Goal: Task Accomplishment & Management: Use online tool/utility

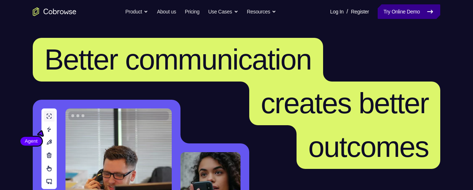
drag, startPoint x: 0, startPoint y: 0, endPoint x: 397, endPoint y: 9, distance: 397.0
click at [397, 9] on link "Try Online Demo" at bounding box center [409, 11] width 63 height 15
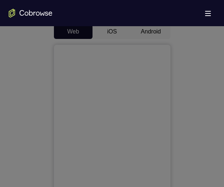
scroll to position [347, 0]
click at [187, 76] on icon at bounding box center [114, 20] width 229 height 332
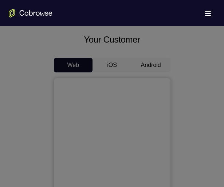
scroll to position [308, 0]
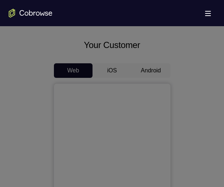
click at [151, 69] on icon at bounding box center [114, 40] width 229 height 294
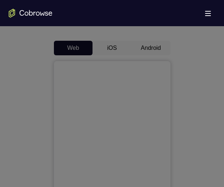
scroll to position [363, 0]
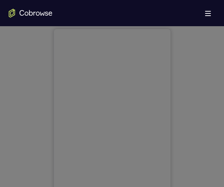
click at [205, 47] on icon at bounding box center [114, 12] width 229 height 348
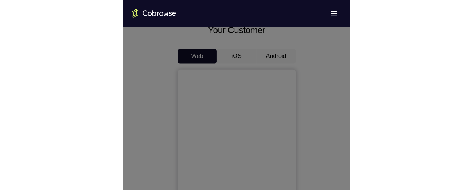
scroll to position [323, 0]
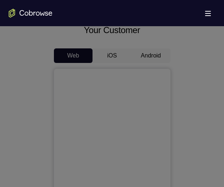
click at [146, 53] on icon at bounding box center [114, 32] width 229 height 309
drag, startPoint x: 146, startPoint y: 53, endPoint x: 185, endPoint y: 42, distance: 40.8
click at [185, 42] on icon at bounding box center [114, 32] width 229 height 309
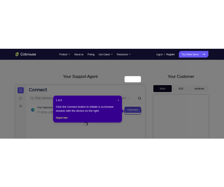
scroll to position [0, 0]
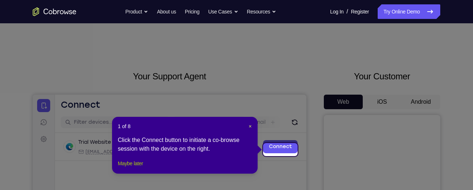
click at [134, 168] on button "Maybe later" at bounding box center [130, 163] width 25 height 9
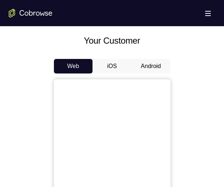
scroll to position [312, 0]
click at [145, 66] on button "Android" at bounding box center [150, 66] width 39 height 15
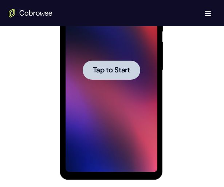
scroll to position [435, 0]
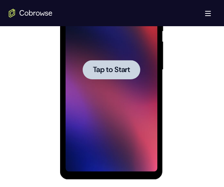
click at [103, 154] on div at bounding box center [111, 70] width 92 height 204
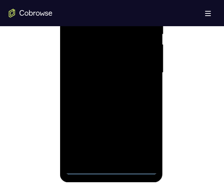
scroll to position [433, 0]
click at [112, 169] on div at bounding box center [111, 73] width 92 height 204
click at [145, 141] on div at bounding box center [111, 73] width 92 height 204
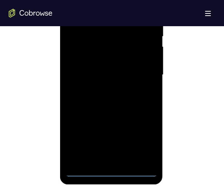
scroll to position [427, 0]
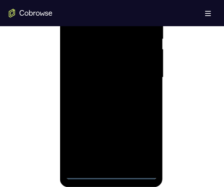
click at [109, 172] on div at bounding box center [111, 78] width 92 height 204
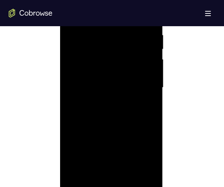
scroll to position [416, 0]
click at [143, 154] on div at bounding box center [111, 89] width 92 height 204
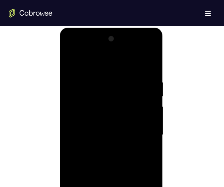
scroll to position [370, 0]
click at [71, 50] on div at bounding box center [111, 135] width 92 height 204
click at [140, 133] on div at bounding box center [111, 135] width 92 height 204
click at [104, 147] on div at bounding box center [111, 135] width 92 height 204
click at [97, 129] on div at bounding box center [111, 135] width 92 height 204
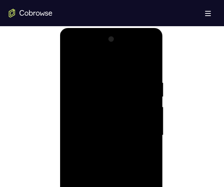
click at [98, 120] on div at bounding box center [111, 135] width 92 height 204
click at [103, 134] on div at bounding box center [111, 135] width 92 height 204
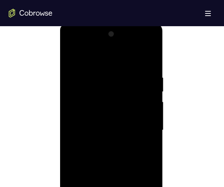
scroll to position [374, 0]
click at [102, 155] on div at bounding box center [111, 131] width 92 height 204
click at [111, 150] on div at bounding box center [111, 116] width 92 height 204
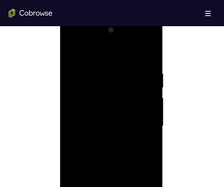
click at [101, 68] on div at bounding box center [111, 126] width 92 height 204
click at [142, 84] on div at bounding box center [111, 126] width 92 height 204
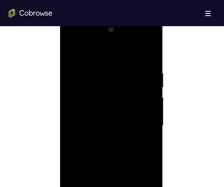
click at [143, 84] on div at bounding box center [111, 126] width 92 height 204
click at [148, 104] on div at bounding box center [111, 126] width 92 height 204
click at [145, 105] on div at bounding box center [111, 109] width 92 height 204
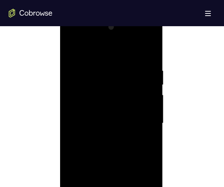
click at [145, 108] on div at bounding box center [111, 123] width 92 height 204
click at [145, 108] on div at bounding box center [111, 114] width 92 height 204
click at [148, 96] on div at bounding box center [111, 114] width 92 height 204
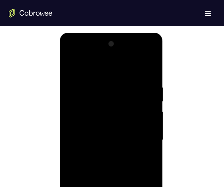
scroll to position [364, 0]
click at [146, 69] on div at bounding box center [111, 141] width 92 height 204
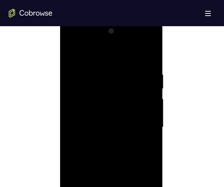
scroll to position [378, 0]
drag, startPoint x: 125, startPoint y: 135, endPoint x: 130, endPoint y: 65, distance: 69.3
click at [130, 65] on div at bounding box center [111, 127] width 92 height 204
drag, startPoint x: 116, startPoint y: 127, endPoint x: 119, endPoint y: 46, distance: 81.2
click at [119, 46] on div at bounding box center [111, 127] width 92 height 204
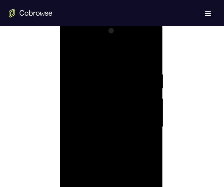
drag, startPoint x: 115, startPoint y: 130, endPoint x: 118, endPoint y: 47, distance: 83.0
click at [118, 47] on div at bounding box center [111, 127] width 92 height 204
drag, startPoint x: 115, startPoint y: 120, endPoint x: 116, endPoint y: 47, distance: 73.5
click at [116, 47] on div at bounding box center [111, 127] width 92 height 204
drag, startPoint x: 111, startPoint y: 145, endPoint x: 117, endPoint y: 55, distance: 90.4
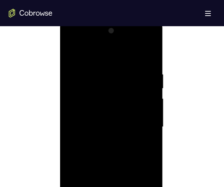
click at [117, 55] on div at bounding box center [111, 127] width 92 height 204
drag, startPoint x: 109, startPoint y: 134, endPoint x: 112, endPoint y: 31, distance: 103.0
click at [112, 31] on div at bounding box center [111, 127] width 92 height 204
drag, startPoint x: 112, startPoint y: 131, endPoint x: 114, endPoint y: 92, distance: 39.3
click at [114, 92] on div at bounding box center [111, 127] width 92 height 204
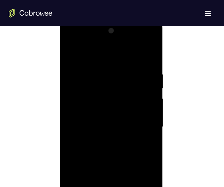
click at [152, 120] on div at bounding box center [111, 127] width 92 height 204
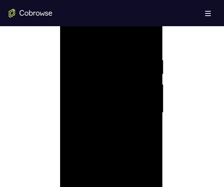
drag, startPoint x: 136, startPoint y: 130, endPoint x: 143, endPoint y: 65, distance: 65.4
click at [143, 65] on div at bounding box center [111, 113] width 92 height 204
drag, startPoint x: 126, startPoint y: 130, endPoint x: 133, endPoint y: 24, distance: 106.1
click at [133, 24] on div at bounding box center [111, 113] width 92 height 204
drag, startPoint x: 120, startPoint y: 119, endPoint x: 136, endPoint y: 24, distance: 96.6
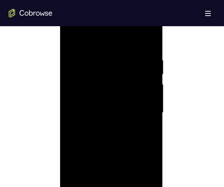
click at [136, 24] on div at bounding box center [111, 113] width 92 height 204
drag, startPoint x: 125, startPoint y: 134, endPoint x: 124, endPoint y: 49, distance: 84.4
click at [124, 49] on div at bounding box center [111, 113] width 92 height 204
drag, startPoint x: 113, startPoint y: 125, endPoint x: 110, endPoint y: 39, distance: 85.9
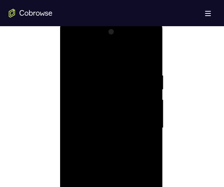
click at [110, 39] on div at bounding box center [111, 128] width 92 height 204
drag, startPoint x: 119, startPoint y: 131, endPoint x: 119, endPoint y: 66, distance: 64.7
click at [119, 66] on div at bounding box center [111, 128] width 92 height 204
drag, startPoint x: 120, startPoint y: 148, endPoint x: 125, endPoint y: 68, distance: 79.8
click at [125, 68] on div at bounding box center [111, 128] width 92 height 204
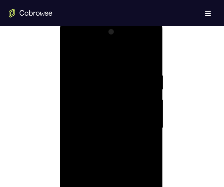
drag, startPoint x: 118, startPoint y: 139, endPoint x: 129, endPoint y: 63, distance: 76.6
click at [129, 63] on div at bounding box center [111, 128] width 92 height 204
drag, startPoint x: 115, startPoint y: 144, endPoint x: 143, endPoint y: 43, distance: 104.8
click at [143, 43] on div at bounding box center [111, 128] width 92 height 204
drag, startPoint x: 125, startPoint y: 127, endPoint x: 123, endPoint y: 62, distance: 65.1
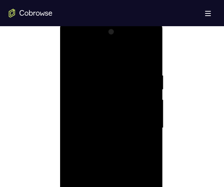
click at [123, 62] on div at bounding box center [111, 128] width 92 height 204
click at [154, 115] on div at bounding box center [111, 128] width 92 height 204
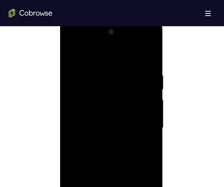
click at [154, 115] on div at bounding box center [111, 128] width 92 height 204
drag, startPoint x: 126, startPoint y: 134, endPoint x: 135, endPoint y: 68, distance: 66.5
click at [135, 68] on div at bounding box center [111, 128] width 92 height 204
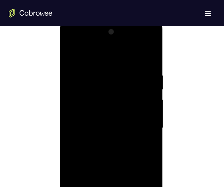
drag, startPoint x: 121, startPoint y: 136, endPoint x: 128, endPoint y: 62, distance: 74.6
click at [128, 62] on div at bounding box center [111, 128] width 92 height 204
drag, startPoint x: 118, startPoint y: 133, endPoint x: 123, endPoint y: 80, distance: 53.3
click at [123, 80] on div at bounding box center [111, 128] width 92 height 204
click at [150, 95] on div at bounding box center [111, 128] width 92 height 204
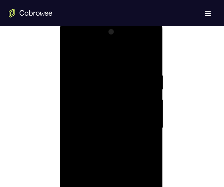
click at [150, 95] on div at bounding box center [111, 128] width 92 height 204
drag, startPoint x: 138, startPoint y: 131, endPoint x: 143, endPoint y: 44, distance: 87.4
click at [143, 44] on div at bounding box center [111, 128] width 92 height 204
drag, startPoint x: 124, startPoint y: 139, endPoint x: 132, endPoint y: 47, distance: 91.6
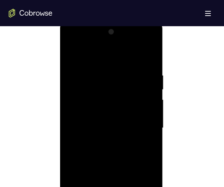
click at [132, 47] on div at bounding box center [111, 128] width 92 height 204
drag, startPoint x: 123, startPoint y: 134, endPoint x: 122, endPoint y: 35, distance: 98.9
click at [122, 35] on div at bounding box center [111, 128] width 92 height 204
drag, startPoint x: 114, startPoint y: 140, endPoint x: 116, endPoint y: 79, distance: 61.5
click at [116, 79] on div at bounding box center [111, 128] width 92 height 204
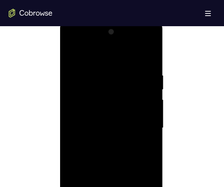
drag, startPoint x: 114, startPoint y: 132, endPoint x: 113, endPoint y: 68, distance: 63.7
click at [113, 68] on div at bounding box center [111, 128] width 92 height 204
drag, startPoint x: 114, startPoint y: 132, endPoint x: 115, endPoint y: 62, distance: 69.8
click at [115, 62] on div at bounding box center [111, 128] width 92 height 204
drag, startPoint x: 111, startPoint y: 133, endPoint x: 118, endPoint y: 24, distance: 109.3
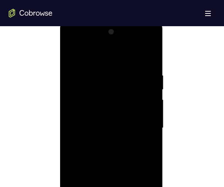
click at [118, 24] on div at bounding box center [111, 129] width 103 height 217
drag, startPoint x: 107, startPoint y: 139, endPoint x: 108, endPoint y: 110, distance: 28.4
click at [108, 110] on div at bounding box center [111, 128] width 92 height 204
click at [152, 113] on div at bounding box center [111, 128] width 92 height 204
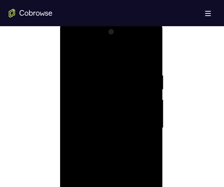
click at [152, 113] on div at bounding box center [111, 128] width 92 height 204
drag, startPoint x: 123, startPoint y: 136, endPoint x: 126, endPoint y: 65, distance: 71.0
click at [126, 65] on div at bounding box center [111, 128] width 92 height 204
drag, startPoint x: 119, startPoint y: 131, endPoint x: 122, endPoint y: 73, distance: 58.3
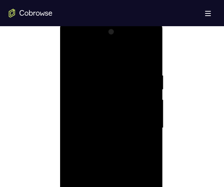
click at [122, 73] on div at bounding box center [111, 128] width 92 height 204
drag, startPoint x: 116, startPoint y: 139, endPoint x: 115, endPoint y: 105, distance: 33.5
click at [115, 105] on div at bounding box center [111, 128] width 92 height 204
drag, startPoint x: 111, startPoint y: 142, endPoint x: 112, endPoint y: 72, distance: 69.5
click at [112, 72] on div at bounding box center [111, 128] width 92 height 204
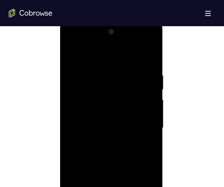
drag, startPoint x: 108, startPoint y: 133, endPoint x: 109, endPoint y: 68, distance: 65.5
click at [109, 68] on div at bounding box center [111, 128] width 92 height 204
drag, startPoint x: 109, startPoint y: 125, endPoint x: 119, endPoint y: 24, distance: 102.4
click at [119, 24] on div at bounding box center [111, 129] width 103 height 217
drag, startPoint x: 103, startPoint y: 140, endPoint x: 110, endPoint y: 69, distance: 70.5
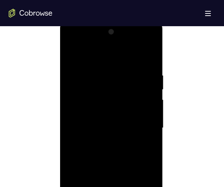
click at [110, 69] on div at bounding box center [111, 128] width 92 height 204
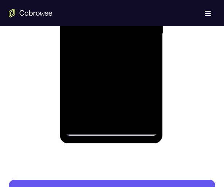
scroll to position [473, 0]
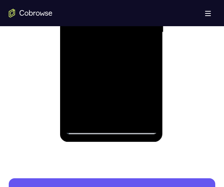
click at [151, 118] on div at bounding box center [111, 33] width 92 height 204
click at [128, 117] on div at bounding box center [111, 33] width 92 height 204
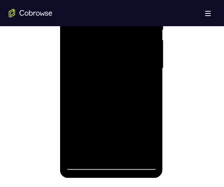
click at [116, 92] on div at bounding box center [111, 69] width 92 height 204
click at [139, 79] on div at bounding box center [111, 69] width 92 height 204
click at [93, 66] on div at bounding box center [111, 69] width 92 height 204
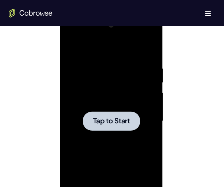
scroll to position [364, 0]
